Goal: Find specific page/section: Find specific page/section

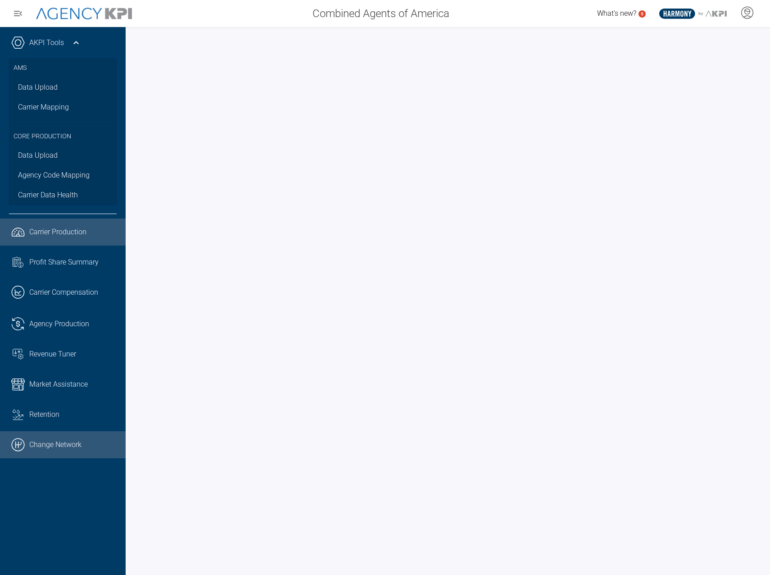
click at [102, 438] on link ".cls-1{fill:none;stroke:#000;stroke-linecap:round;stroke-linejoin:round;stroke-…" at bounding box center [63, 444] width 126 height 27
